Goal: Information Seeking & Learning: Learn about a topic

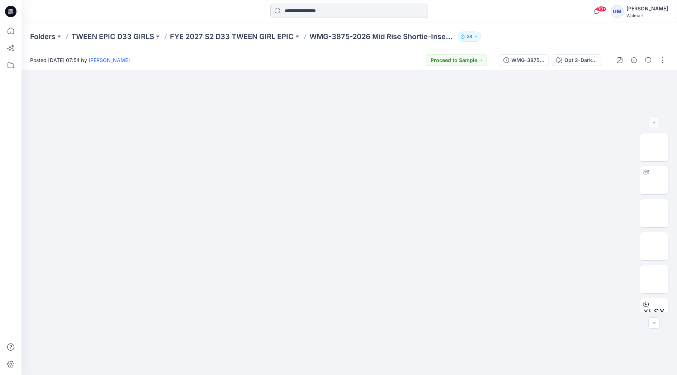
click at [330, 8] on input at bounding box center [349, 11] width 158 height 14
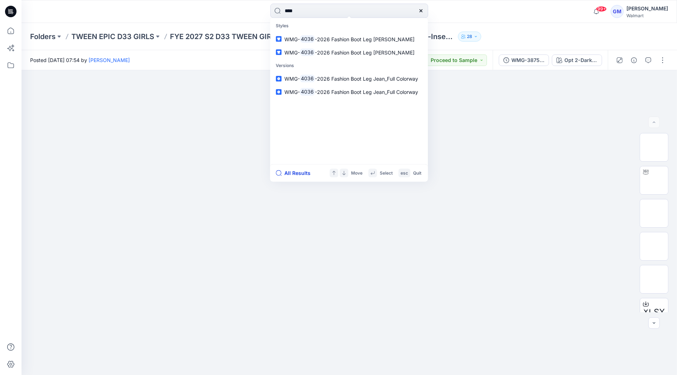
type input "****"
click at [293, 174] on button "All Results" at bounding box center [295, 173] width 39 height 9
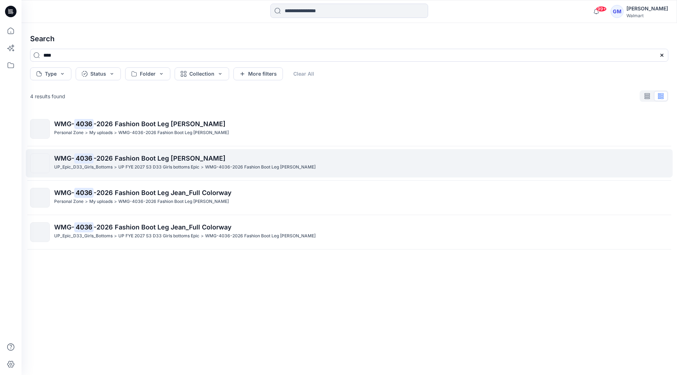
click at [158, 163] on p "UP FYE 2027 S3 D33 Girls bottoms Epic" at bounding box center [158, 167] width 81 height 8
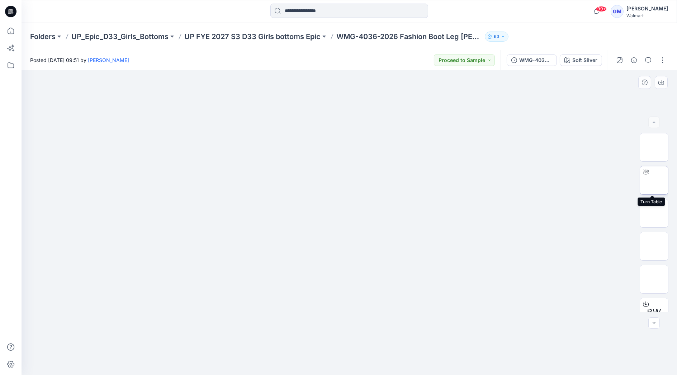
click at [654, 180] on img at bounding box center [654, 180] width 0 height 0
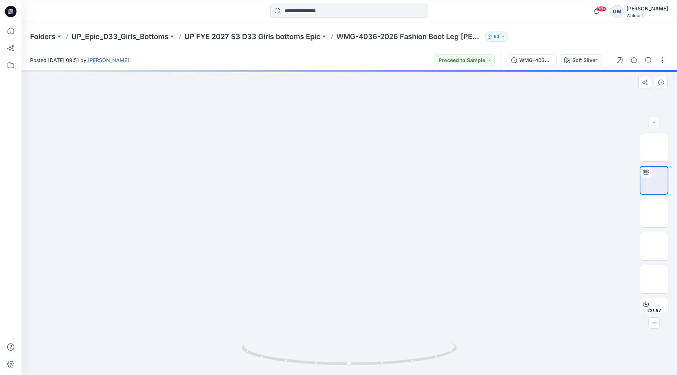
drag, startPoint x: 356, startPoint y: 314, endPoint x: 353, endPoint y: 171, distance: 143.4
drag, startPoint x: 350, startPoint y: 219, endPoint x: 352, endPoint y: 196, distance: 22.7
drag, startPoint x: 426, startPoint y: 357, endPoint x: 420, endPoint y: 336, distance: 22.4
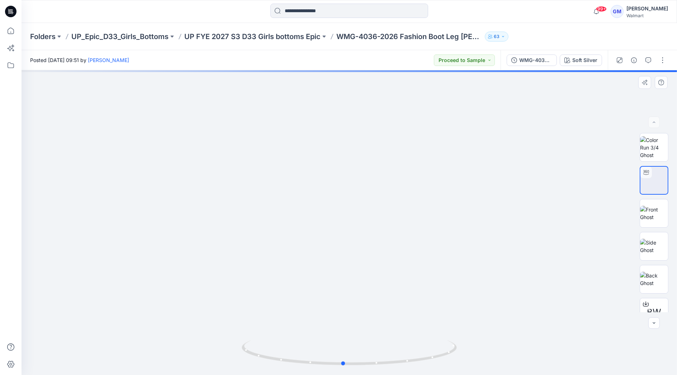
click at [420, 336] on div at bounding box center [349, 222] width 655 height 305
